Goal: Task Accomplishment & Management: Manage account settings

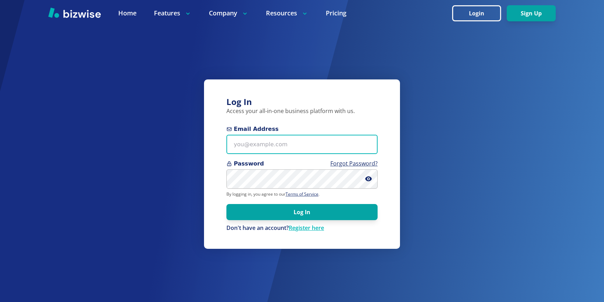
click at [278, 140] on input "Email Address" at bounding box center [301, 144] width 151 height 19
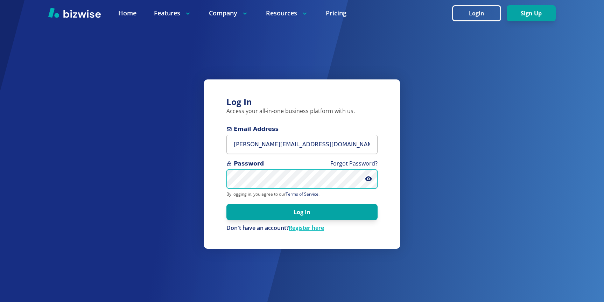
click at [226, 204] on button "Log In" at bounding box center [301, 212] width 151 height 16
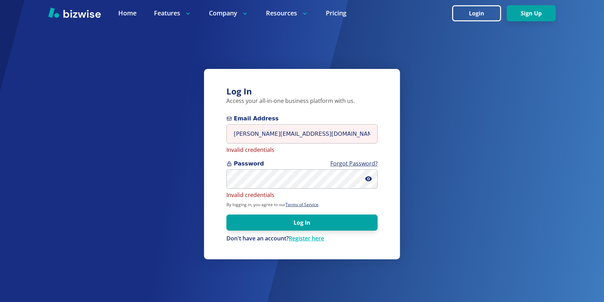
click at [296, 191] on div "Password Forgot Password? Invalid credentials" at bounding box center [301, 180] width 151 height 40
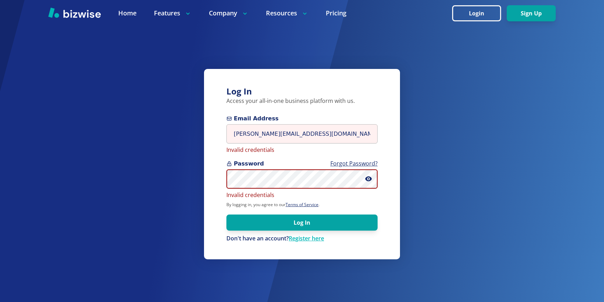
click at [211, 172] on div "Log In Access your all-in-one business platform with us. Email Address [PERSON_…" at bounding box center [302, 164] width 196 height 190
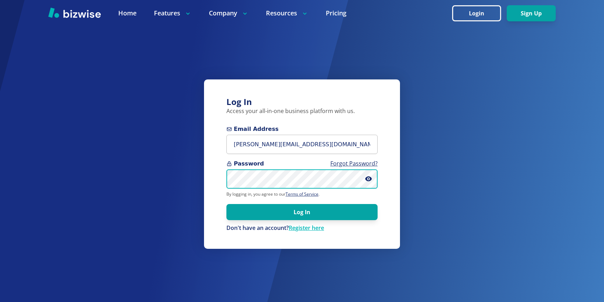
click at [226, 204] on button "Log In" at bounding box center [301, 212] width 151 height 16
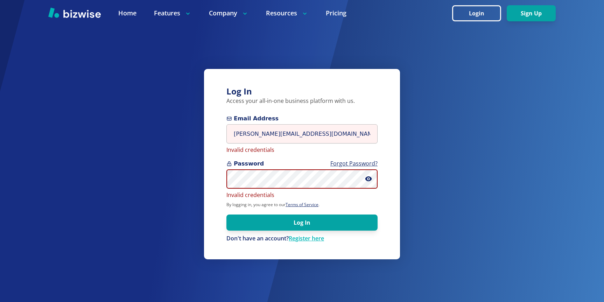
click at [183, 177] on div "Log In Access your all-in-one business platform with us. Email Address [PERSON_…" at bounding box center [302, 151] width 604 height 302
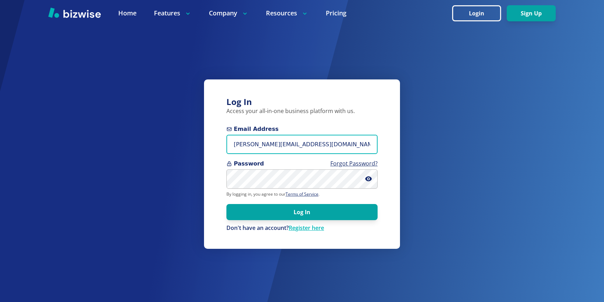
drag, startPoint x: 311, startPoint y: 138, endPoint x: 165, endPoint y: 138, distance: 146.6
click at [165, 138] on div "Log In Access your all-in-one business platform with us. Email Address [PERSON_…" at bounding box center [302, 151] width 604 height 302
drag, startPoint x: 298, startPoint y: 142, endPoint x: 142, endPoint y: 137, distance: 156.1
click at [146, 137] on div "Log In Access your all-in-one business platform with us. Email Address [PERSON_…" at bounding box center [302, 151] width 604 height 302
type input "[PERSON_NAME][EMAIL_ADDRESS][DOMAIN_NAME]"
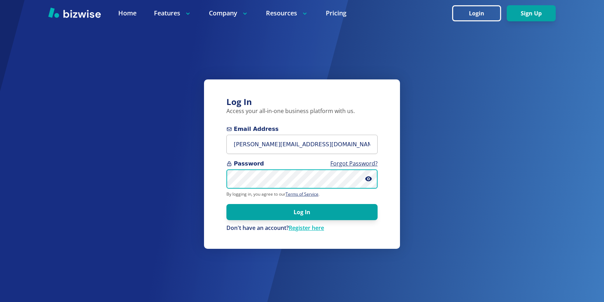
click at [159, 153] on div "Log In Access your all-in-one business platform with us. Email Address [PERSON_…" at bounding box center [302, 151] width 604 height 302
click at [226, 204] on button "Log In" at bounding box center [301, 212] width 151 height 16
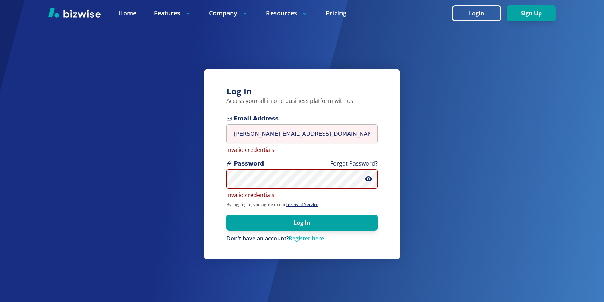
click at [207, 170] on div "Log In Access your all-in-one business platform with us. Email Address [PERSON_…" at bounding box center [302, 164] width 196 height 190
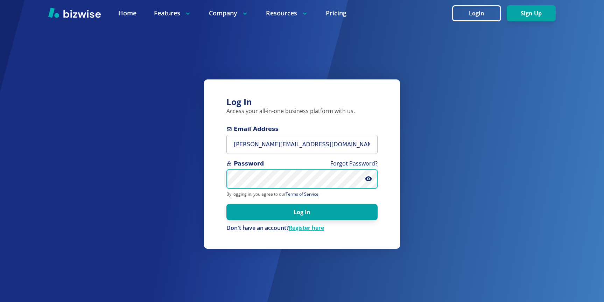
click at [226, 204] on button "Log In" at bounding box center [301, 212] width 151 height 16
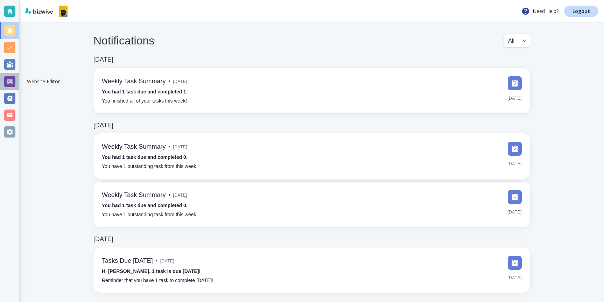
click at [7, 83] on div at bounding box center [9, 81] width 11 height 11
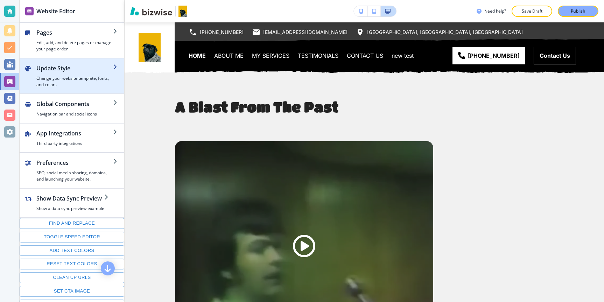
click at [73, 74] on div "button" at bounding box center [74, 73] width 77 height 3
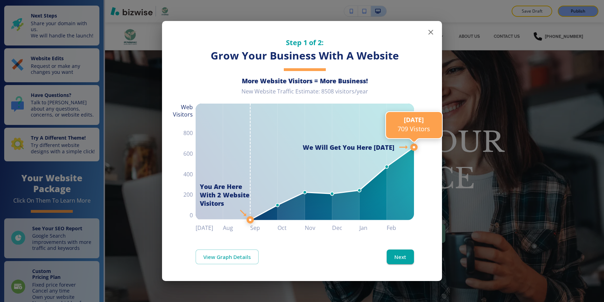
click at [426, 30] on button "button" at bounding box center [431, 32] width 14 height 14
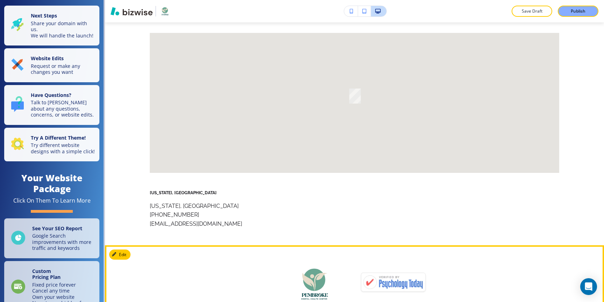
scroll to position [3375, 0]
